Goal: Register for event/course

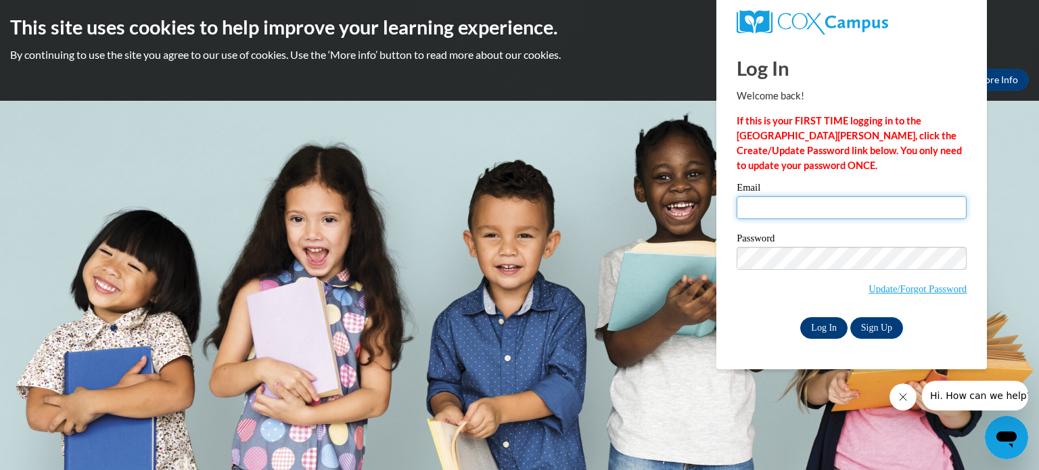
type input "[EMAIL_ADDRESS][DOMAIN_NAME]"
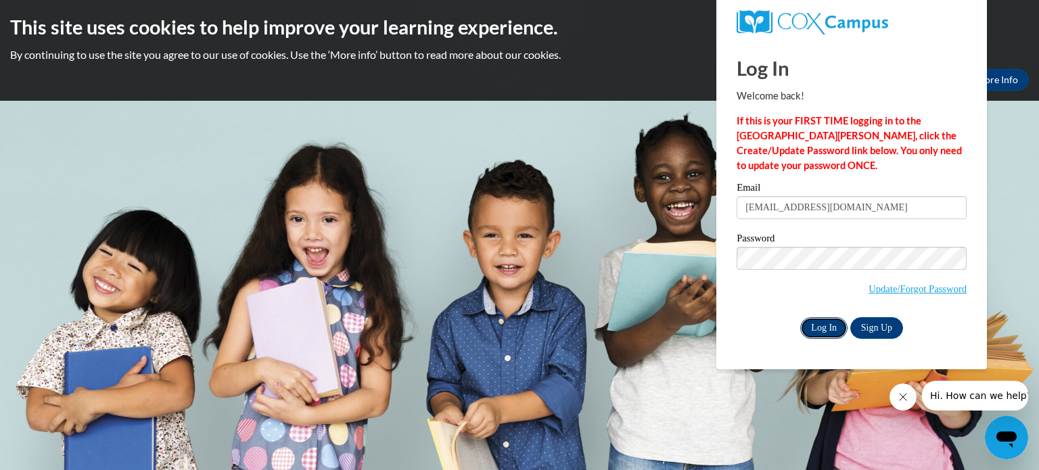
click at [822, 327] on input "Log In" at bounding box center [824, 328] width 47 height 22
click at [819, 333] on input "Log In" at bounding box center [824, 328] width 47 height 22
click at [744, 326] on div "Log In Sign Up" at bounding box center [852, 328] width 230 height 22
click at [821, 324] on input "Log In" at bounding box center [824, 328] width 47 height 22
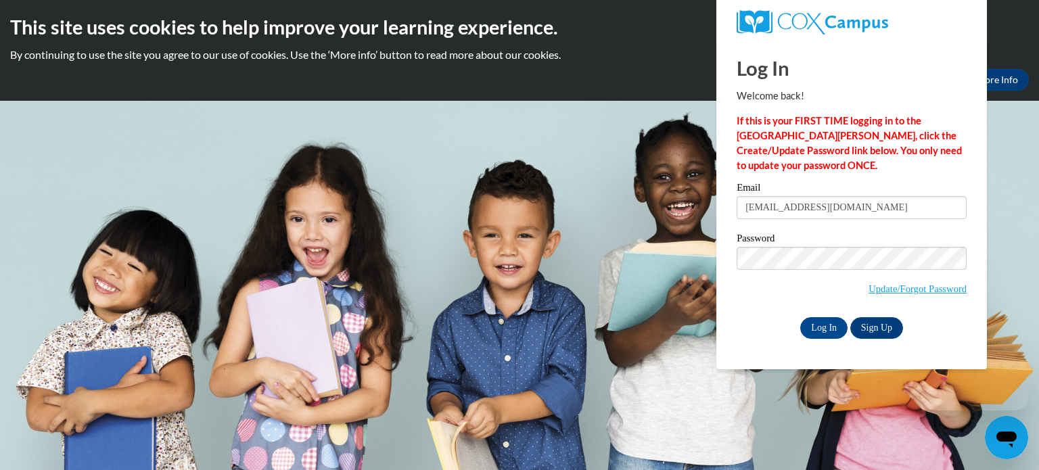
click at [581, 202] on body "This site uses cookies to help improve your learning experience. By continuing …" at bounding box center [519, 235] width 1039 height 470
click at [753, 310] on div "Password Update/Forgot Password" at bounding box center [852, 273] width 230 height 80
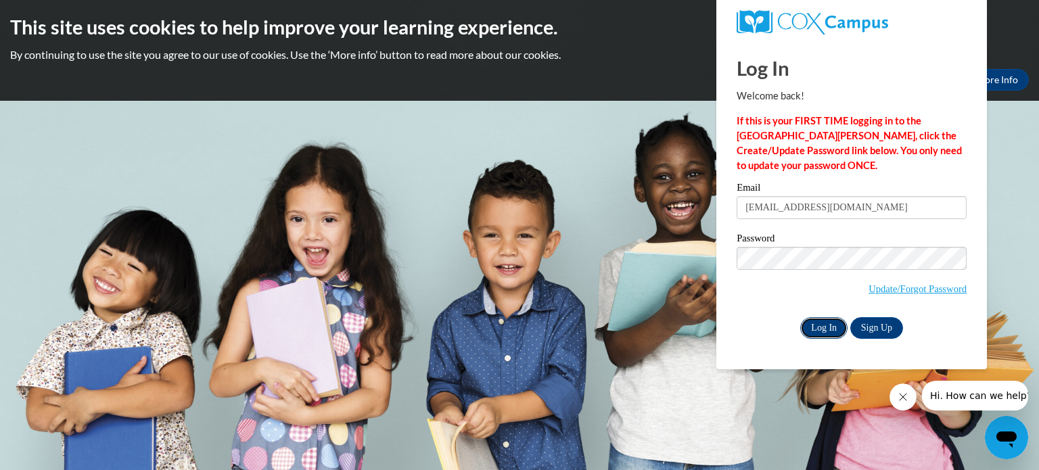
click at [818, 328] on input "Log In" at bounding box center [824, 328] width 47 height 22
click at [870, 225] on div "Email aschaefer@hnrschools.org" at bounding box center [852, 206] width 230 height 47
click at [770, 302] on div "Password Update/Forgot Password" at bounding box center [852, 273] width 230 height 80
click at [831, 326] on input "Log In" at bounding box center [824, 328] width 47 height 22
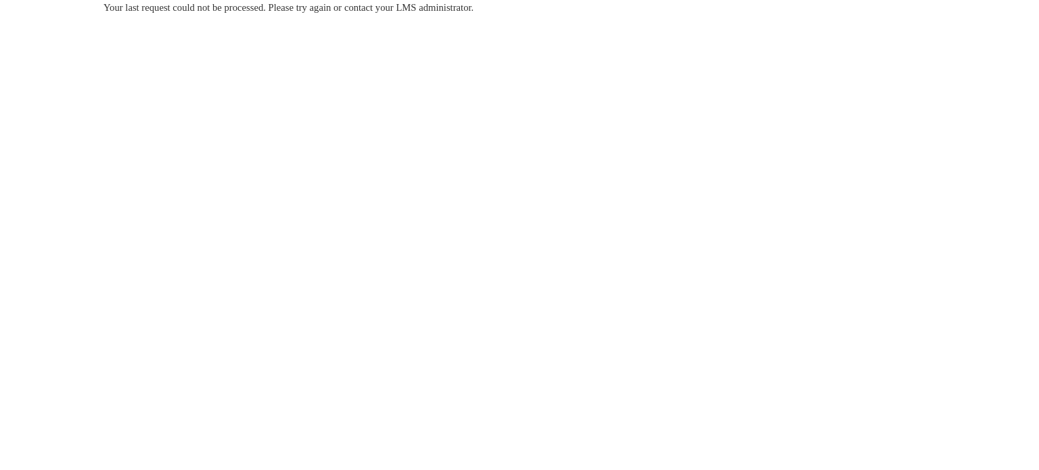
click at [460, 5] on span "Your last request could not be processed. Please try again or contact your LMS …" at bounding box center [289, 7] width 370 height 11
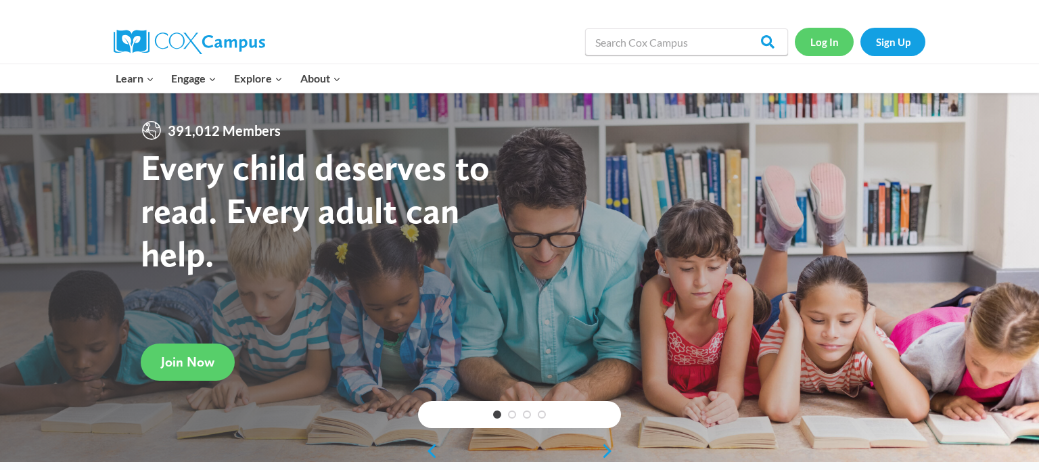
click at [835, 42] on link "Log In" at bounding box center [824, 42] width 59 height 28
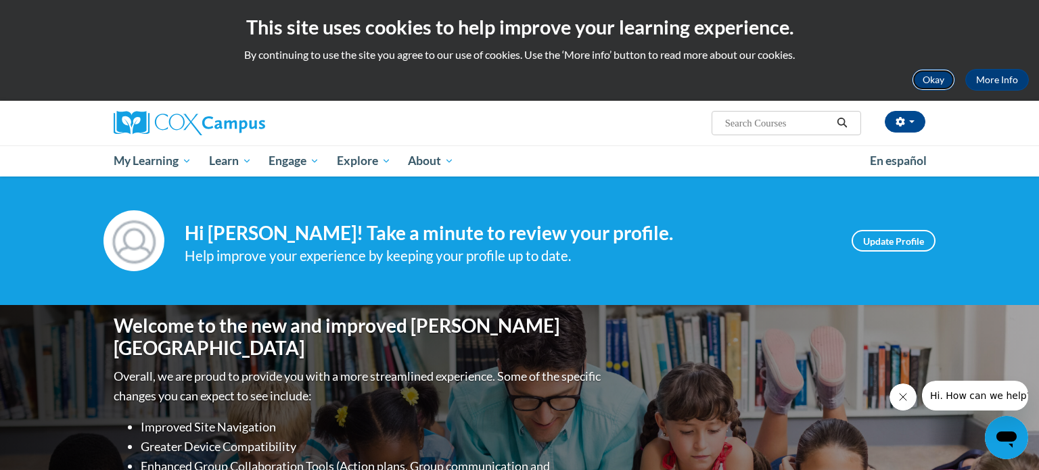
click at [936, 79] on button "Okay" at bounding box center [933, 80] width 43 height 22
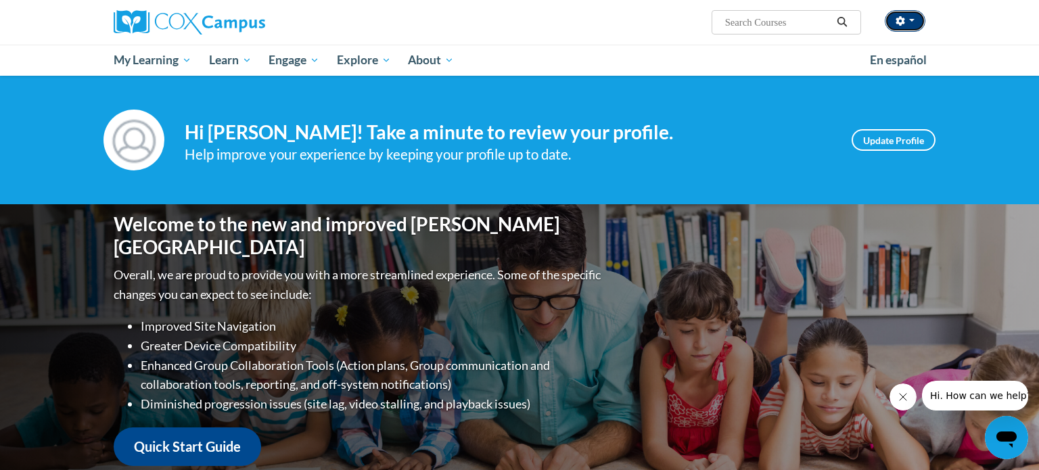
click at [910, 19] on span "button" at bounding box center [912, 20] width 5 height 3
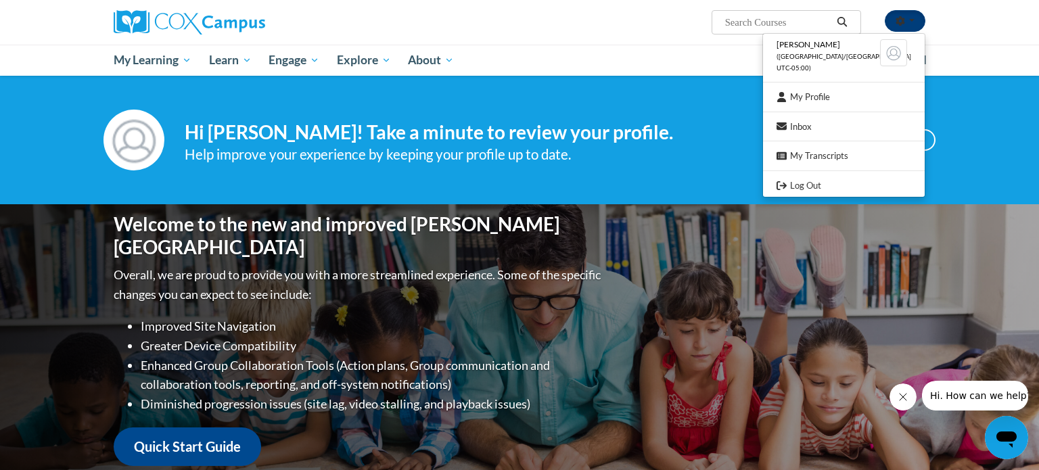
click at [910, 19] on span "button" at bounding box center [912, 20] width 5 height 3
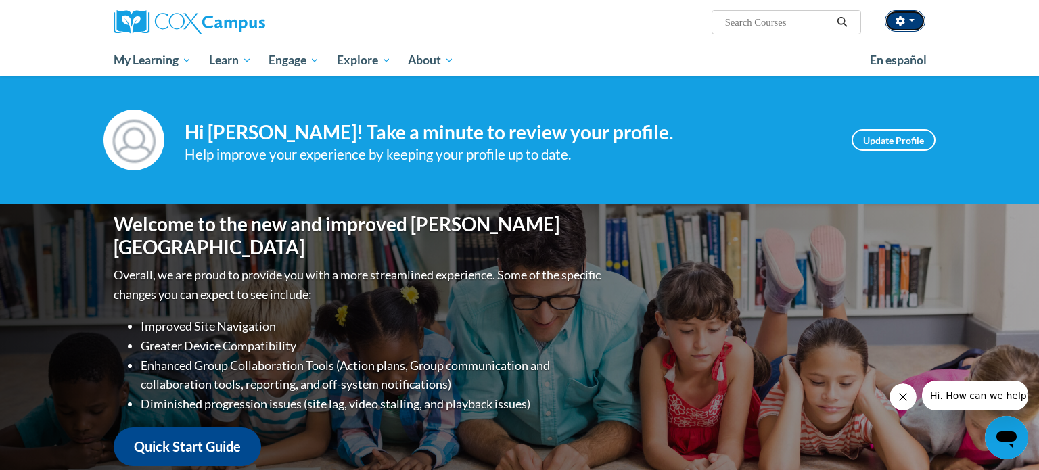
click at [912, 19] on span "button" at bounding box center [912, 20] width 5 height 3
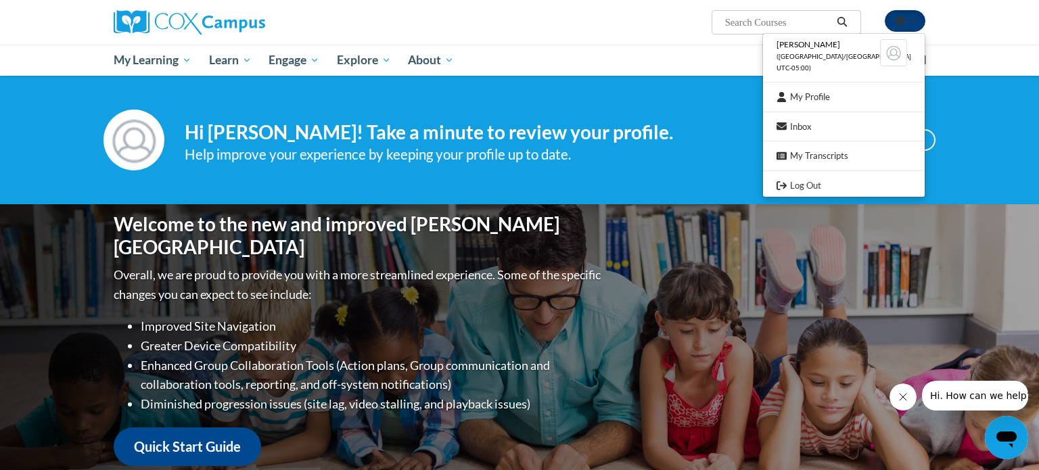
click at [911, 19] on span "button" at bounding box center [912, 20] width 5 height 3
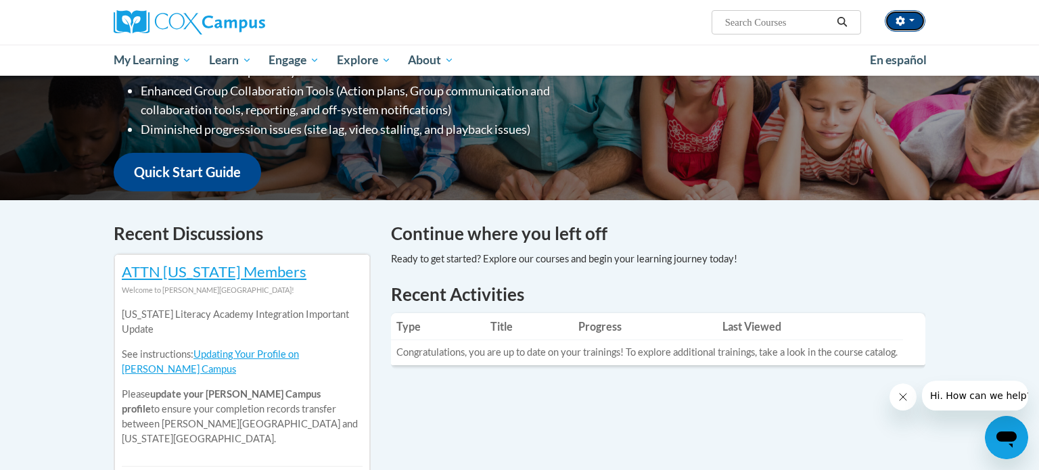
scroll to position [274, 0]
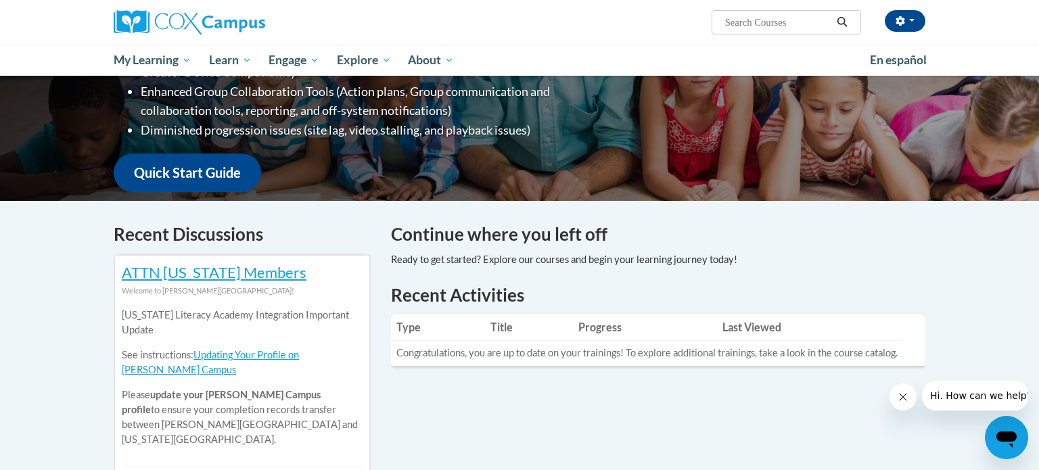
click at [531, 229] on h4 "Continue where you left off" at bounding box center [658, 234] width 535 height 26
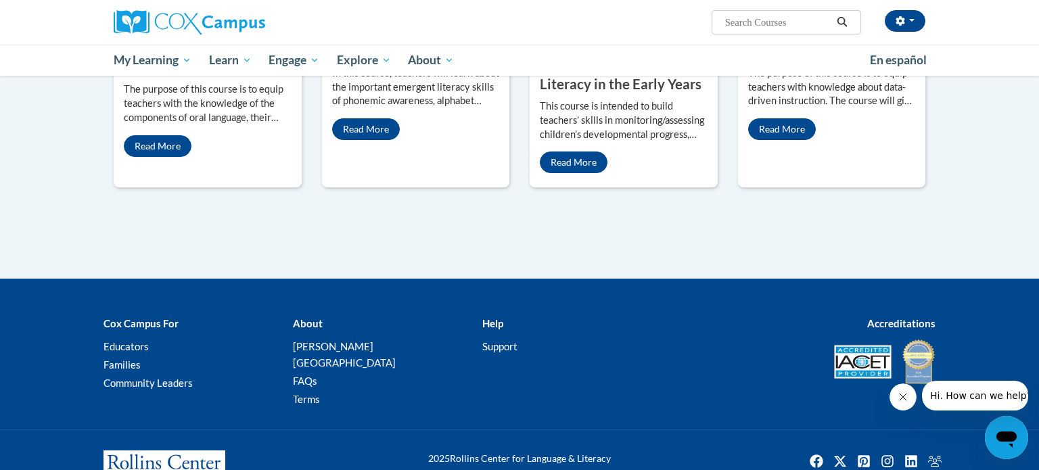
scroll to position [0, 0]
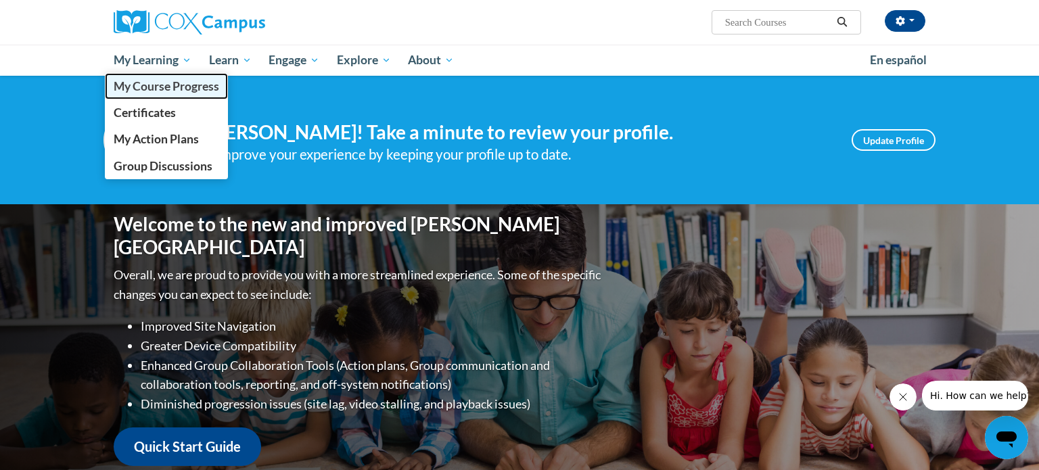
click at [186, 85] on span "My Course Progress" at bounding box center [167, 86] width 106 height 14
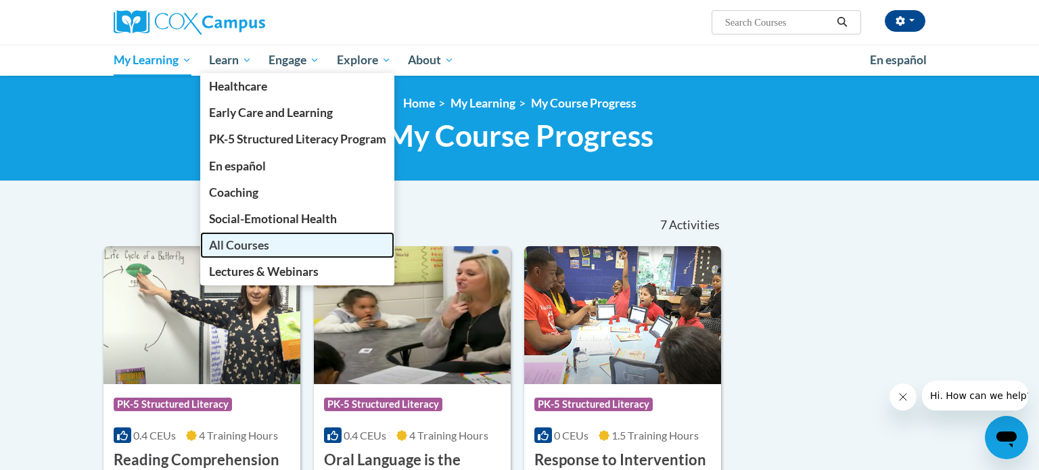
click at [237, 240] on span "All Courses" at bounding box center [239, 245] width 60 height 14
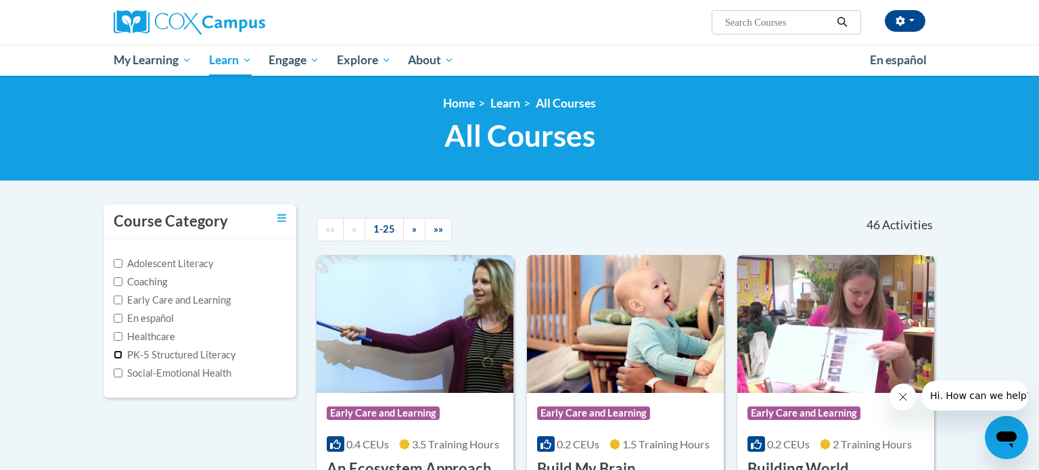
click at [116, 353] on input "PK-5 Structured Literacy" at bounding box center [118, 355] width 9 height 9
checkbox input "true"
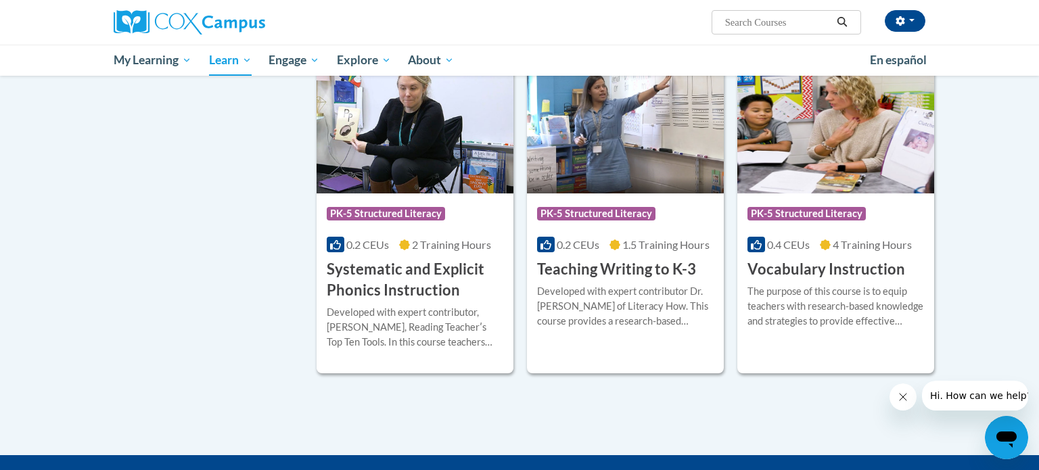
scroll to position [1226, 0]
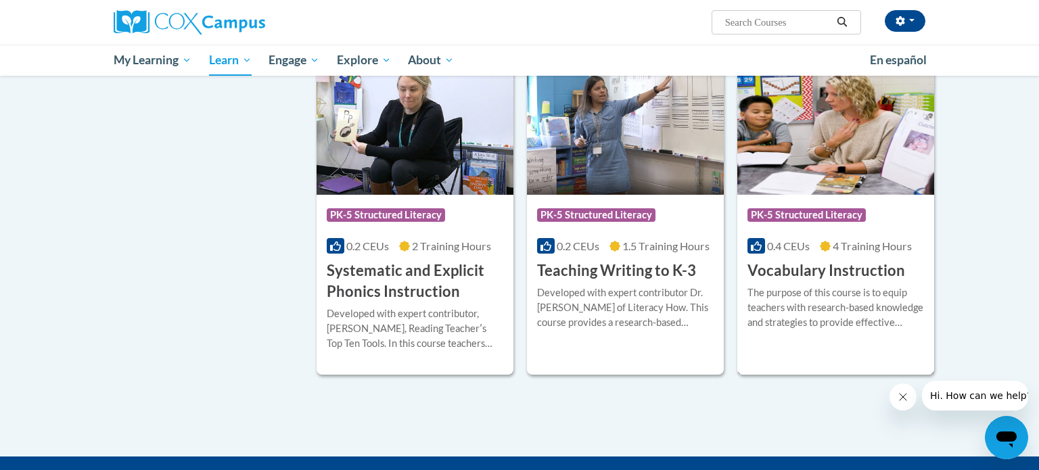
click at [825, 313] on div "The purpose of this course is to equip teachers with research-based knowledge a…" at bounding box center [836, 308] width 177 height 45
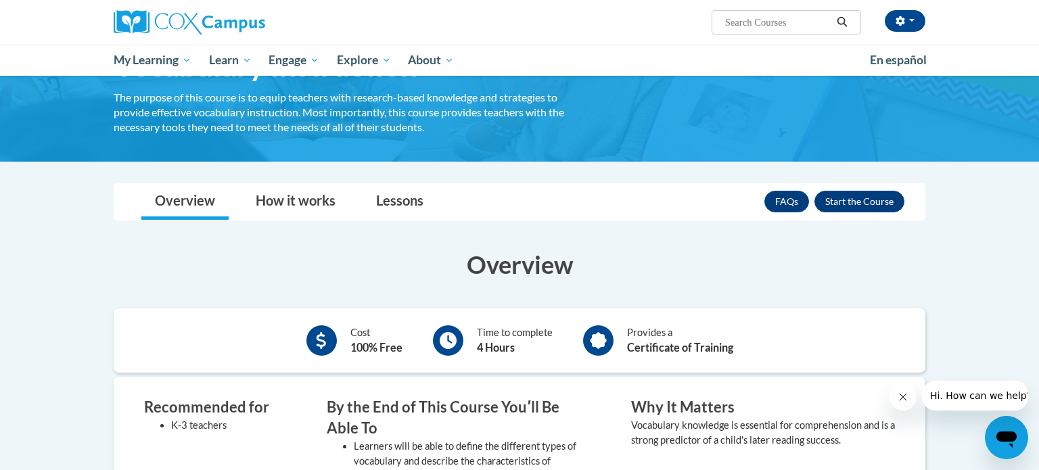
scroll to position [91, 0]
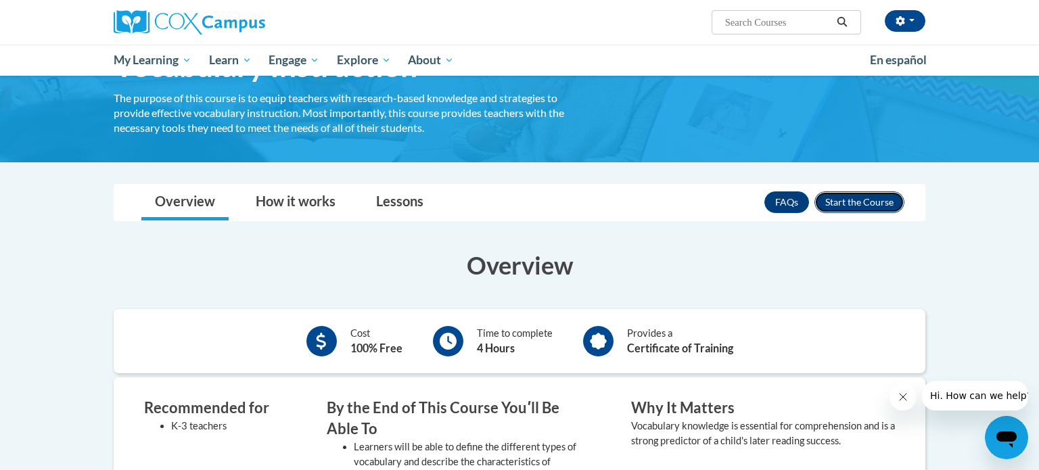
click at [864, 203] on button "Enroll" at bounding box center [860, 203] width 90 height 22
click at [756, 366] on div "Cost 100% Free Time to complete 4 Hours Provides a Certificate of Training" at bounding box center [520, 341] width 812 height 64
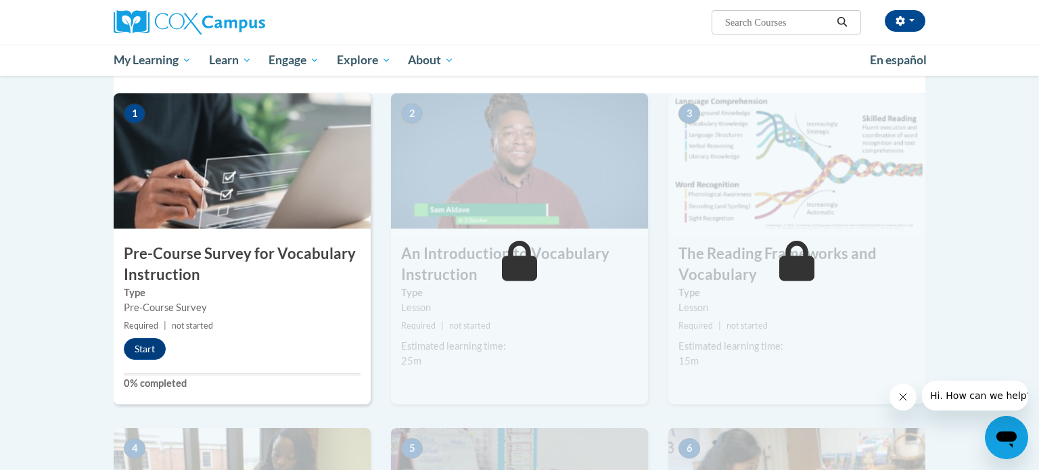
scroll to position [281, 0]
click at [151, 349] on button "Start" at bounding box center [145, 349] width 42 height 22
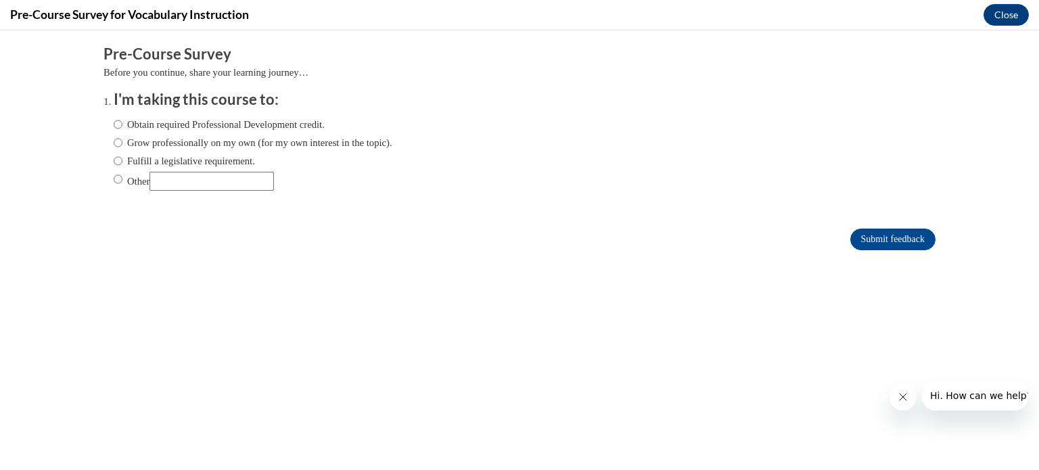
scroll to position [0, 0]
click at [115, 161] on input "Fulfill a legislative requirement." at bounding box center [118, 161] width 9 height 15
radio input "true"
click at [147, 176] on label "Other" at bounding box center [194, 181] width 160 height 19
click at [122, 176] on input "Other" at bounding box center [118, 179] width 9 height 15
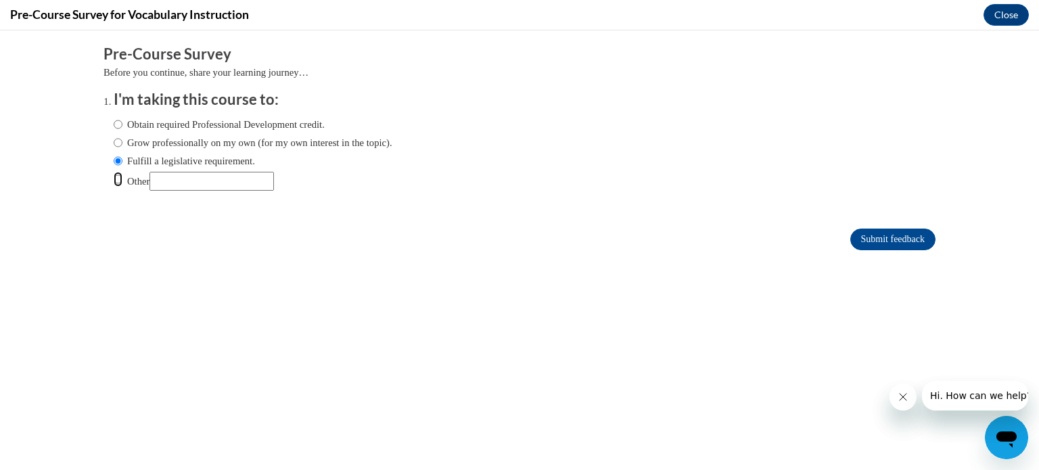
radio input "true"
click at [118, 125] on input "Obtain required Professional Development credit." at bounding box center [118, 124] width 9 height 15
radio input "true"
click at [116, 161] on input "Fulfill a legislative requirement." at bounding box center [118, 161] width 9 height 15
radio input "true"
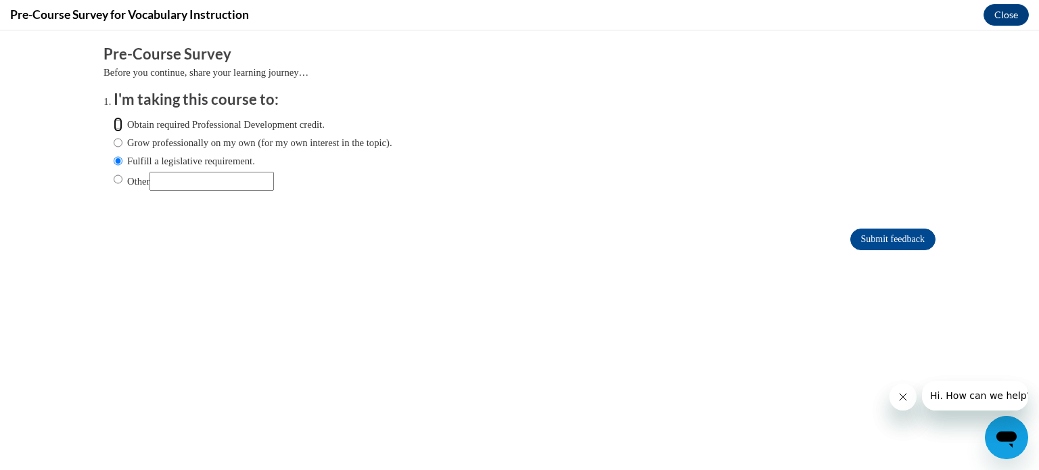
click at [117, 120] on input "Obtain required Professional Development credit." at bounding box center [118, 124] width 9 height 15
radio input "true"
click at [870, 230] on input "Submit feedback" at bounding box center [893, 240] width 85 height 22
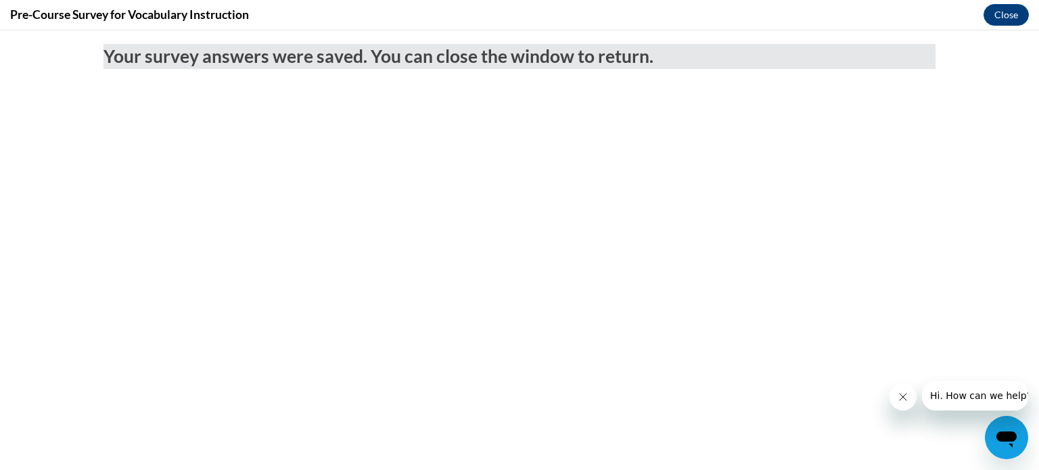
click at [907, 361] on body "Your survey answers were saved. You can close the window to return." at bounding box center [519, 250] width 1039 height 440
click at [1006, 14] on button "Close" at bounding box center [1006, 15] width 45 height 22
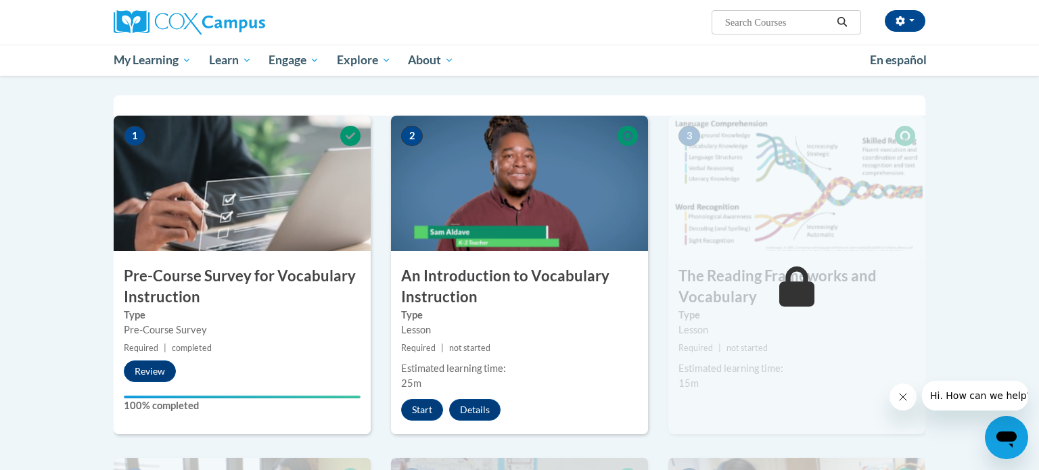
scroll to position [257, 0]
